Goal: Navigation & Orientation: Find specific page/section

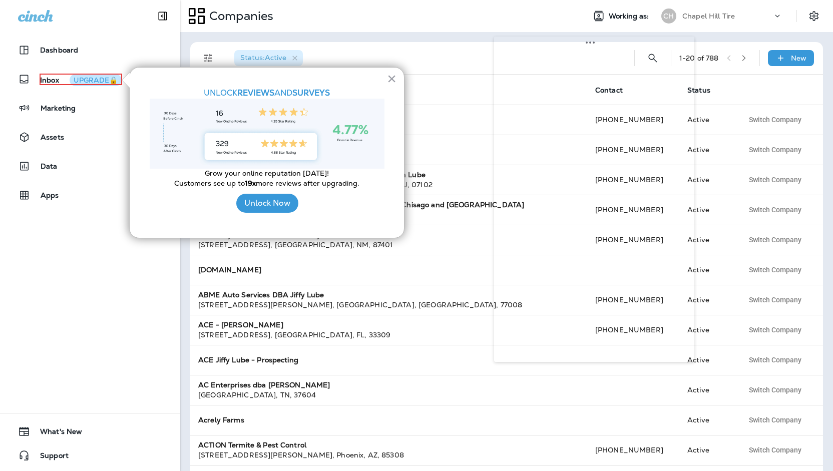
drag, startPoint x: 101, startPoint y: 23, endPoint x: 582, endPoint y: 63, distance: 483.5
click at [582, 0] on body "Dashboard Inbox UPGRADE🔒 Marketing Assets Data 0 Apps 0 What's New Support Comp…" at bounding box center [416, 0] width 833 height 0
click at [165, 20] on button "Collapse Sidebar" at bounding box center [163, 16] width 28 height 20
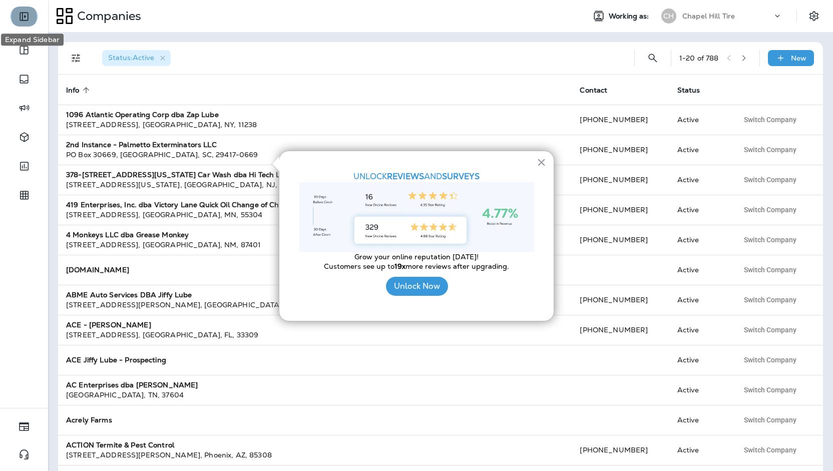
click at [28, 19] on icon "Expand Sidebar" at bounding box center [24, 17] width 9 height 9
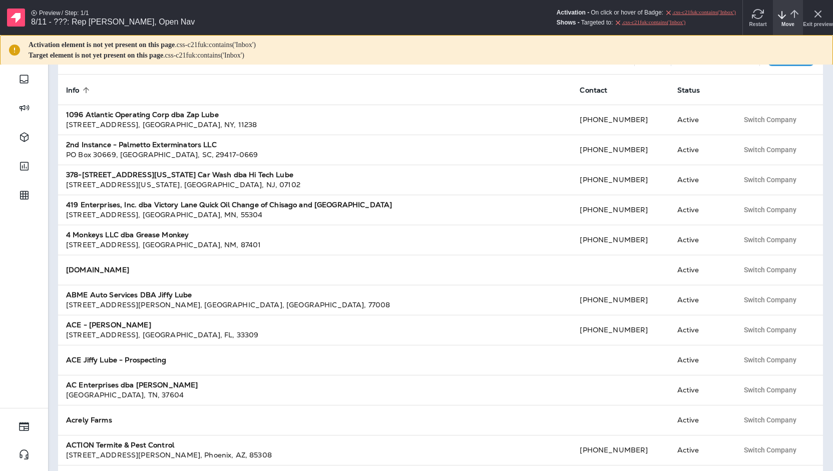
click at [786, 26] on span "Move" at bounding box center [787, 25] width 13 height 6
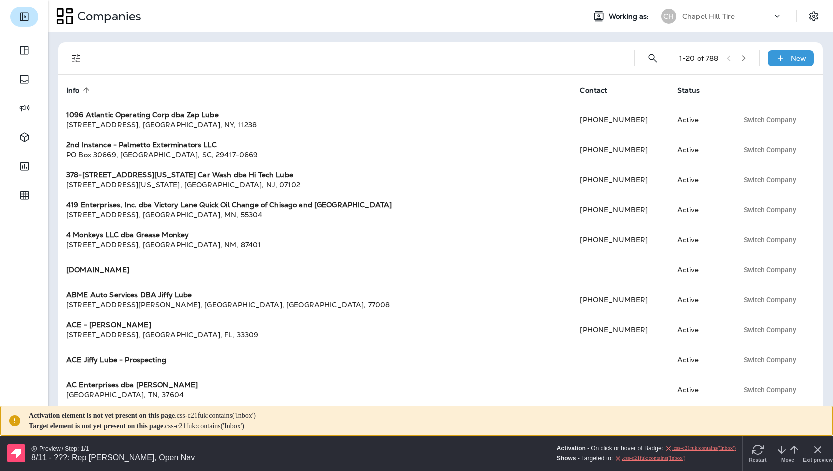
click at [19, 14] on icon "Expand Sidebar" at bounding box center [24, 17] width 12 height 12
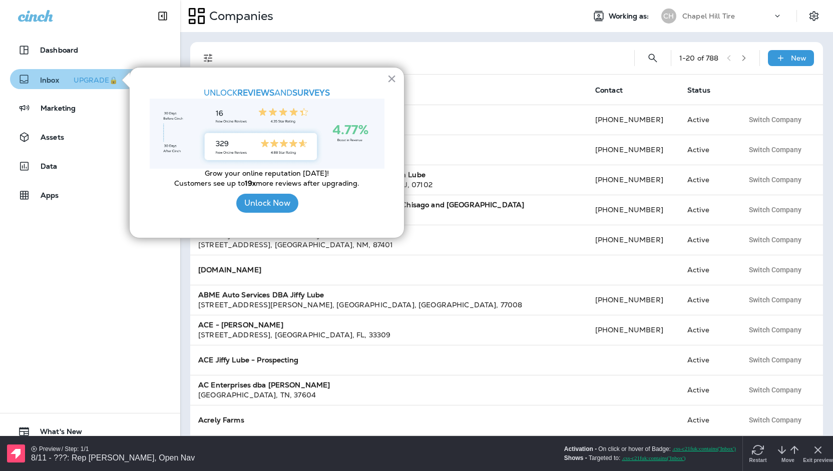
click at [105, 79] on div "UPGRADE🔒" at bounding box center [96, 80] width 44 height 7
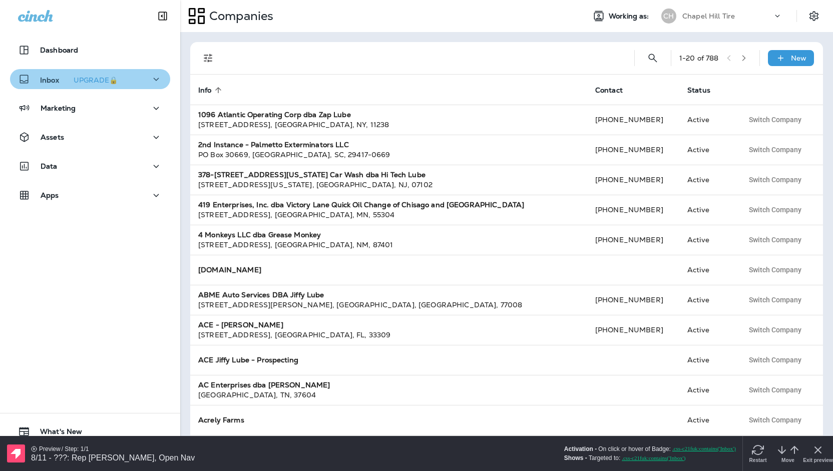
click at [105, 79] on div "UPGRADE🔒" at bounding box center [96, 80] width 44 height 7
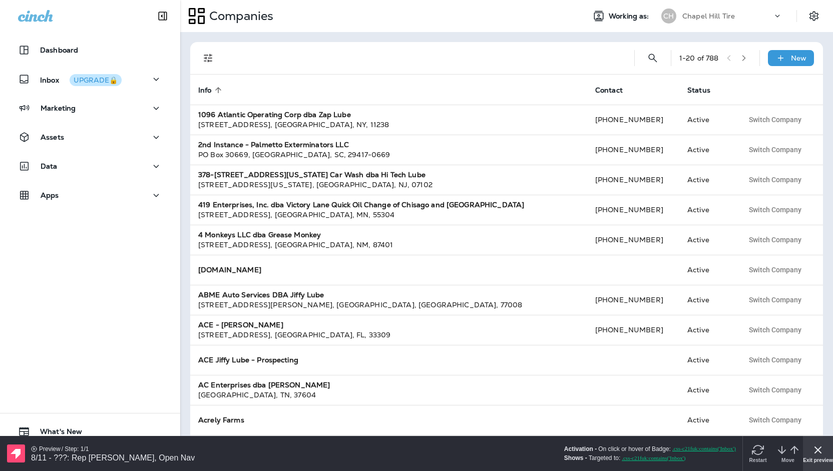
click at [826, 459] on span "Exit preview" at bounding box center [818, 460] width 30 height 6
